Goal: Task Accomplishment & Management: Manage account settings

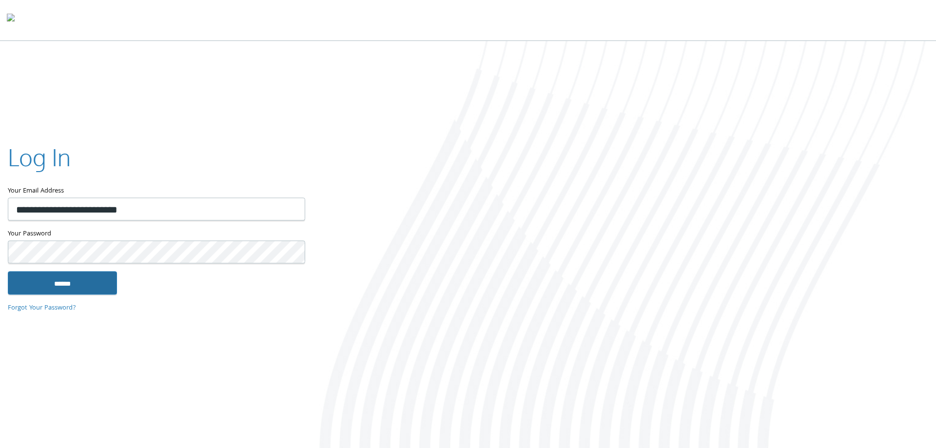
click at [74, 287] on input "******" at bounding box center [62, 282] width 109 height 23
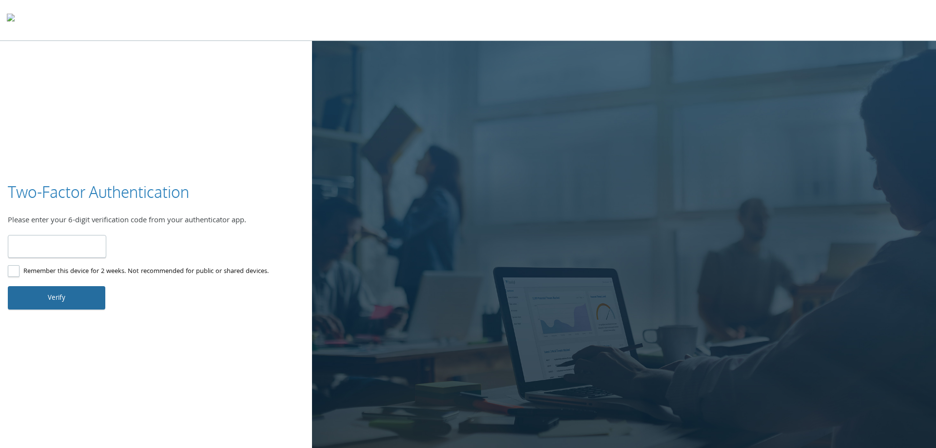
type input "******"
click at [88, 296] on button "Verify" at bounding box center [57, 297] width 98 height 23
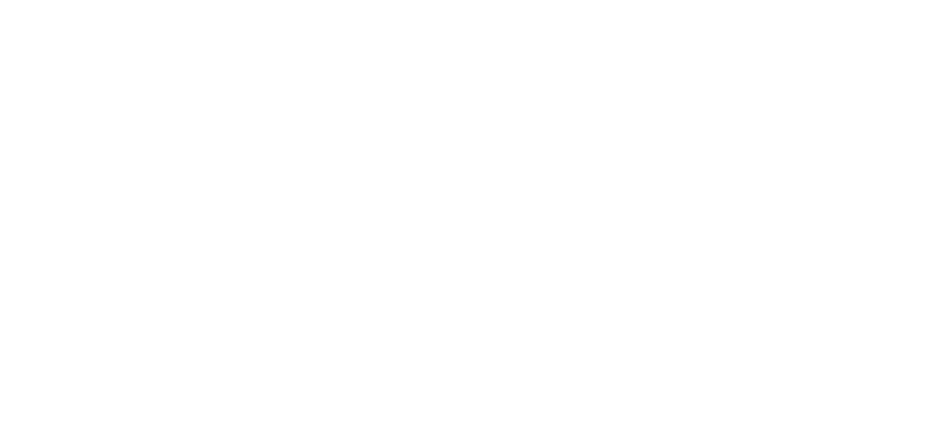
type input "**********"
